Goal: Obtain resource: Obtain resource

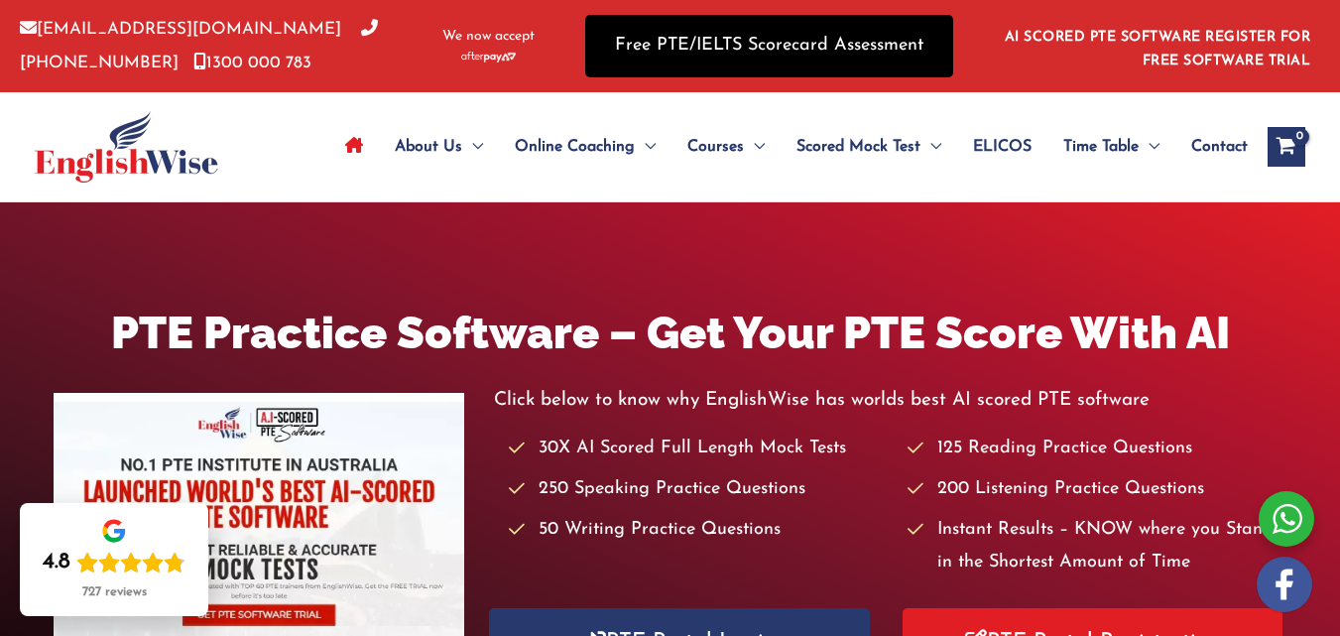
click at [833, 53] on link "Free PTE/IELTS Scorecard Assessment" at bounding box center [769, 46] width 368 height 62
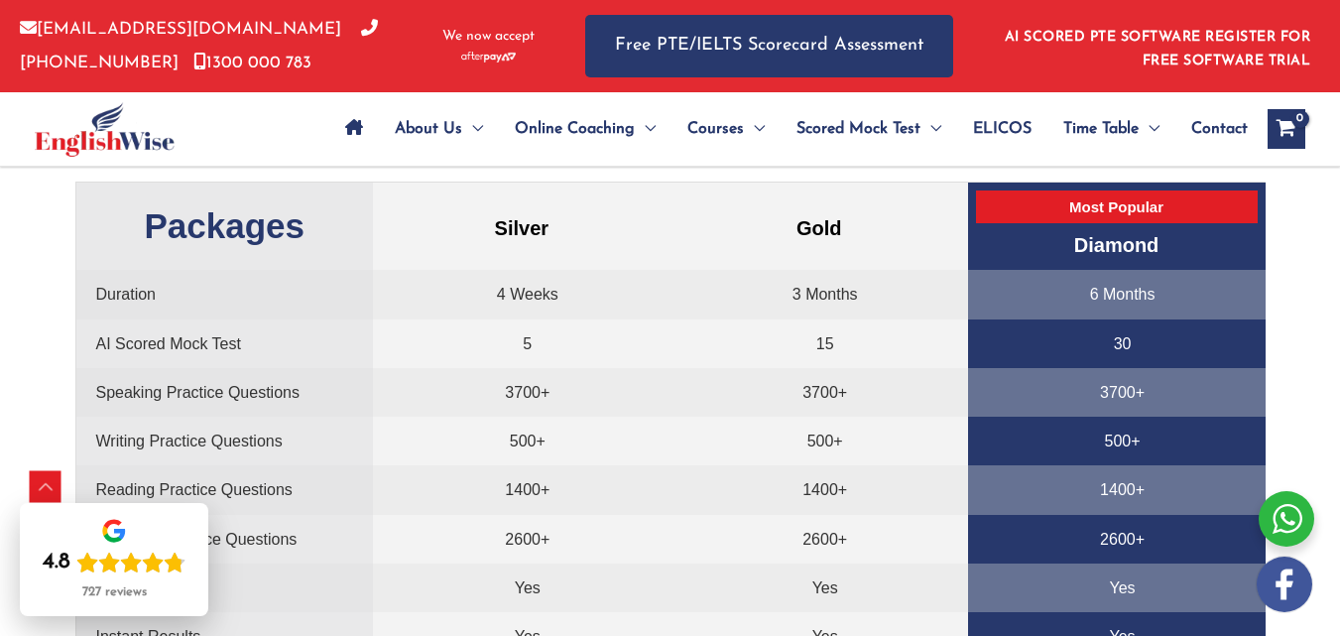
scroll to position [3964, 0]
